Goal: Information Seeking & Learning: Learn about a topic

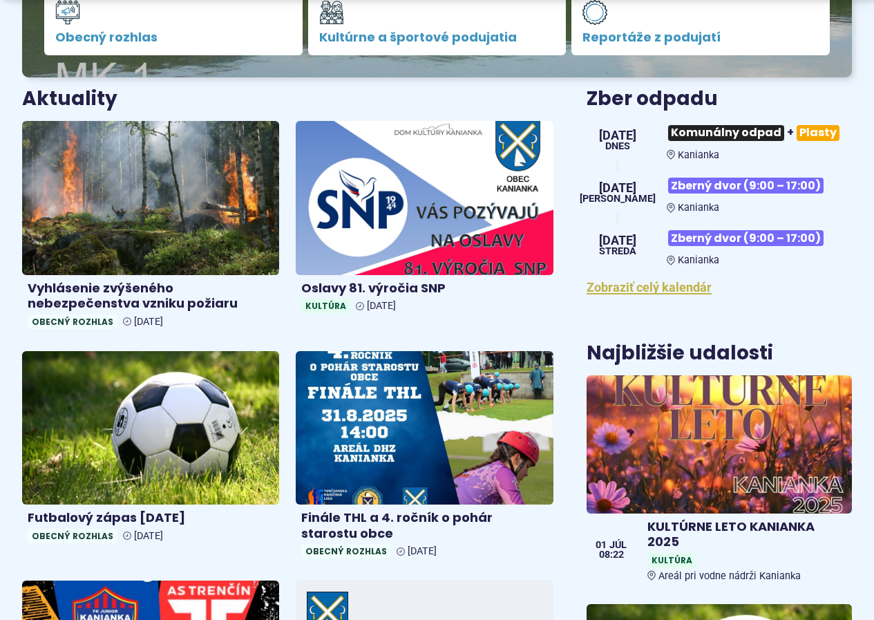
scroll to position [484, 0]
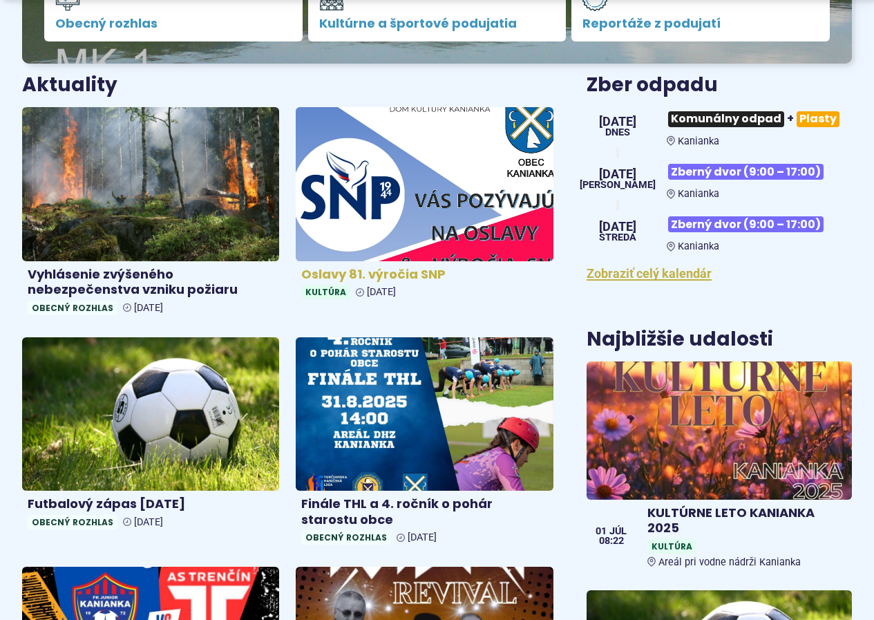
click at [362, 215] on img at bounding box center [424, 183] width 296 height 177
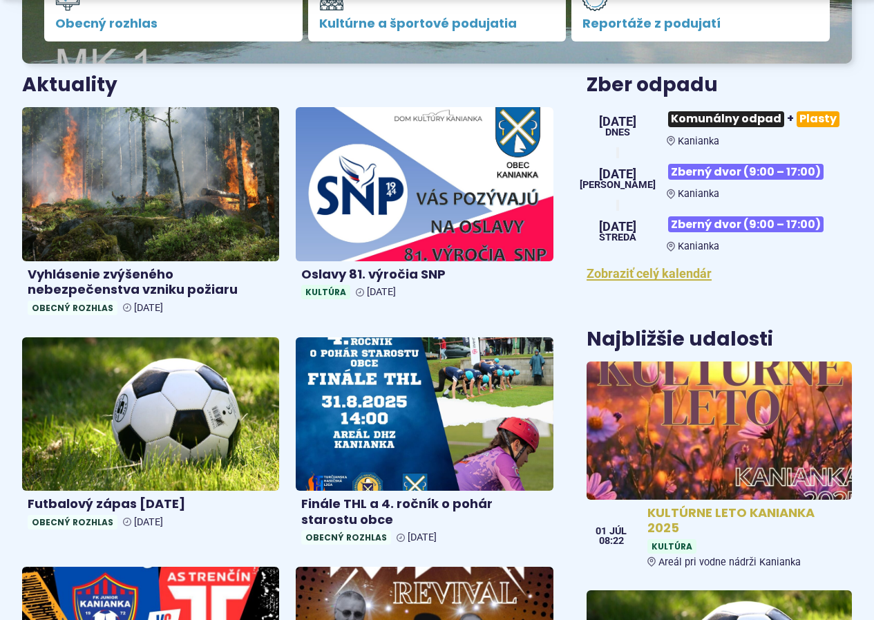
click at [702, 398] on img at bounding box center [718, 430] width 305 height 159
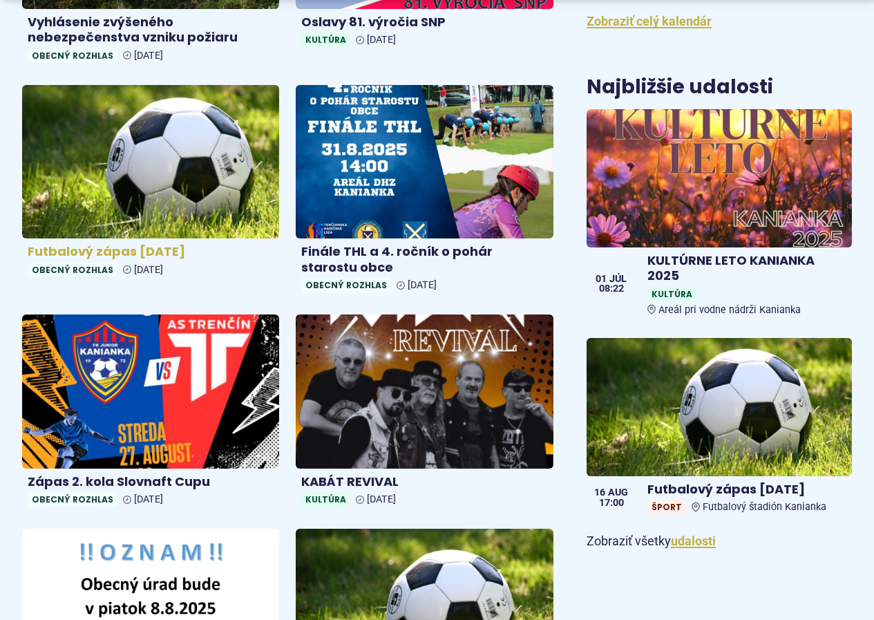
scroll to position [760, 0]
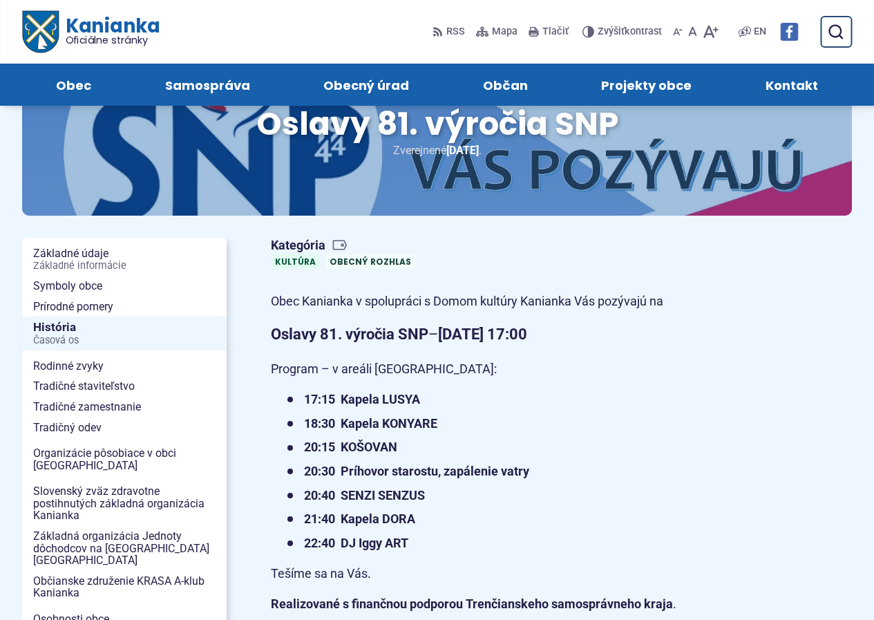
scroll to position [69, 0]
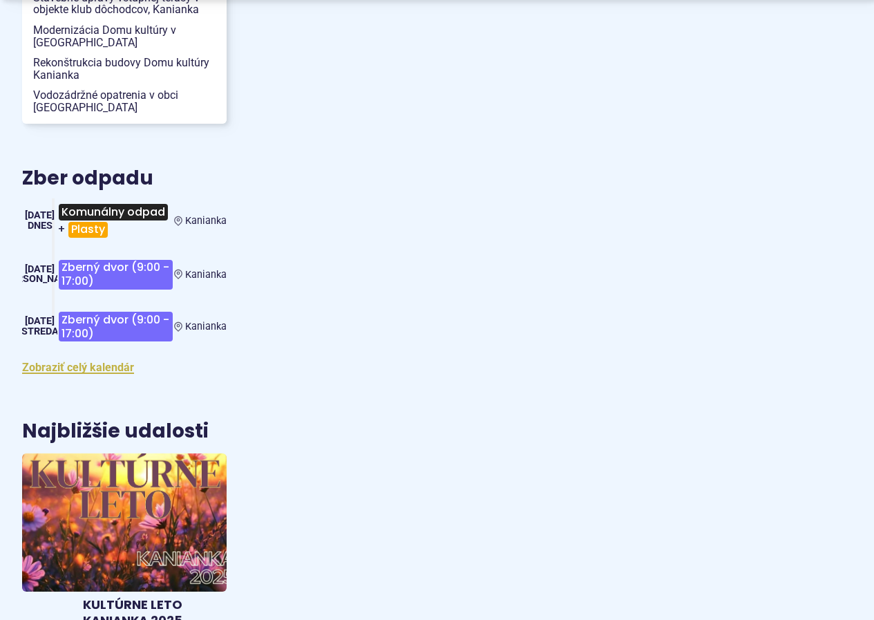
scroll to position [1796, 0]
